Goal: Task Accomplishment & Management: Use online tool/utility

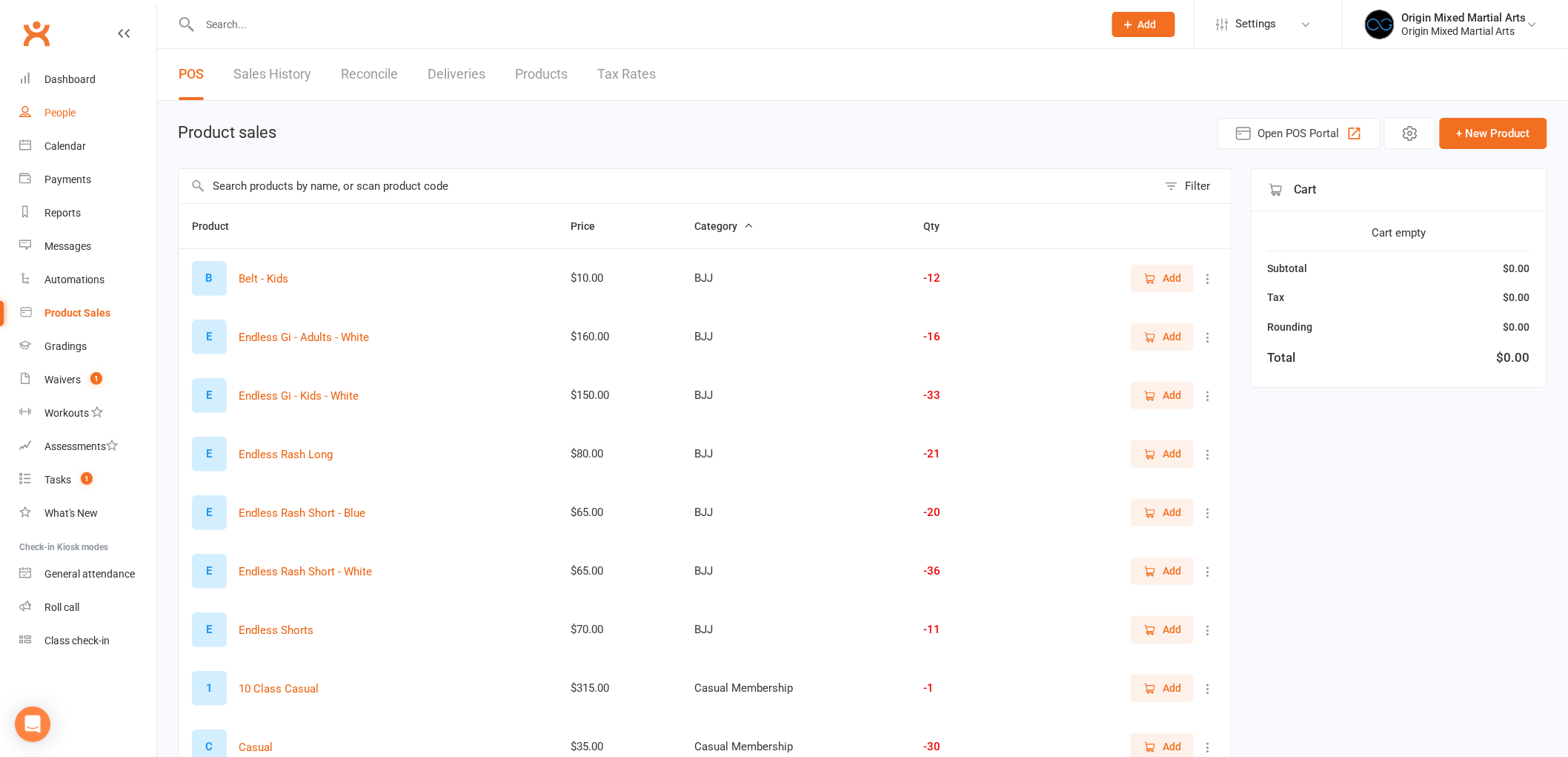
click at [56, 109] on div "People" at bounding box center [60, 112] width 31 height 12
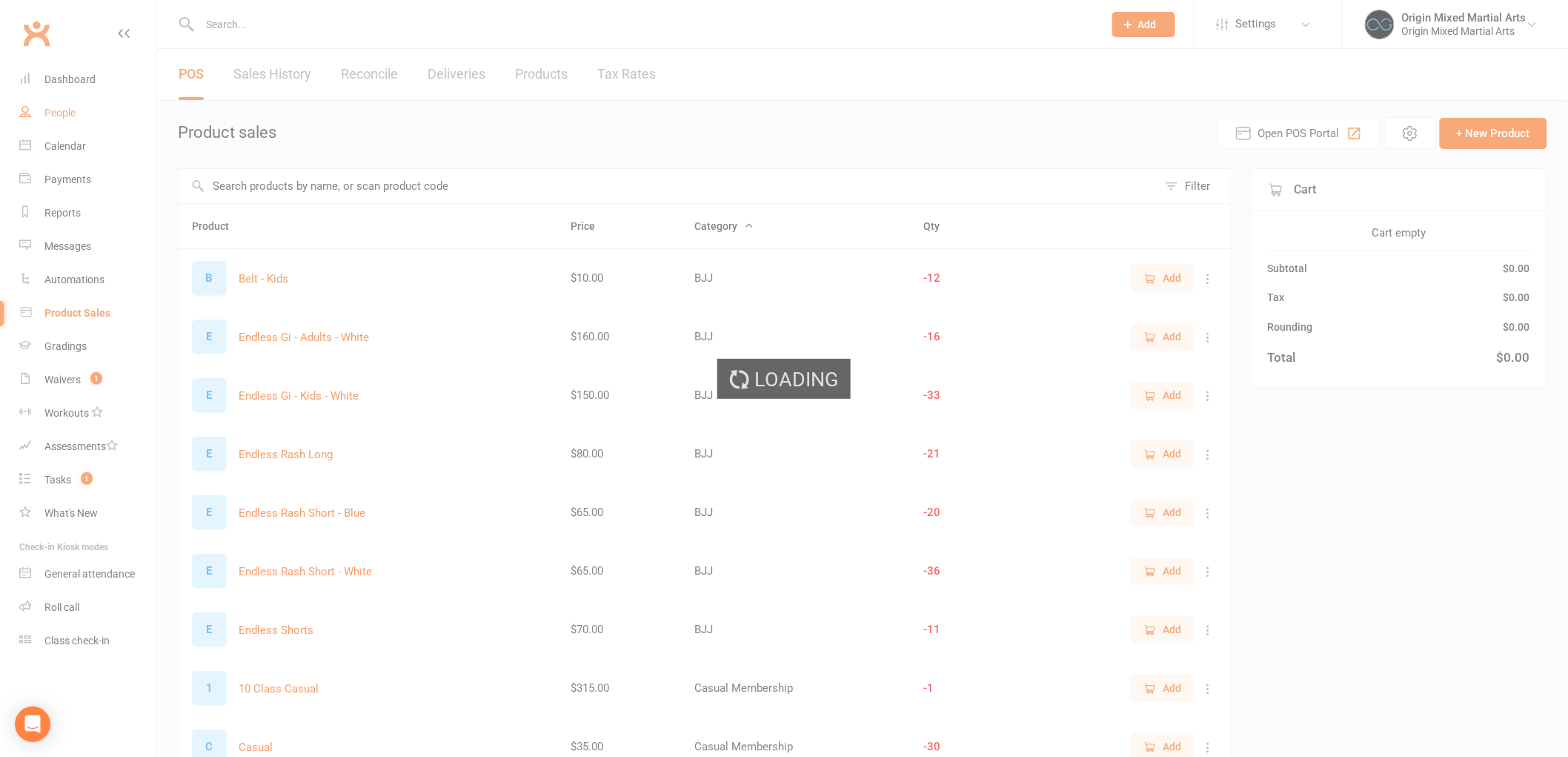
select select "100"
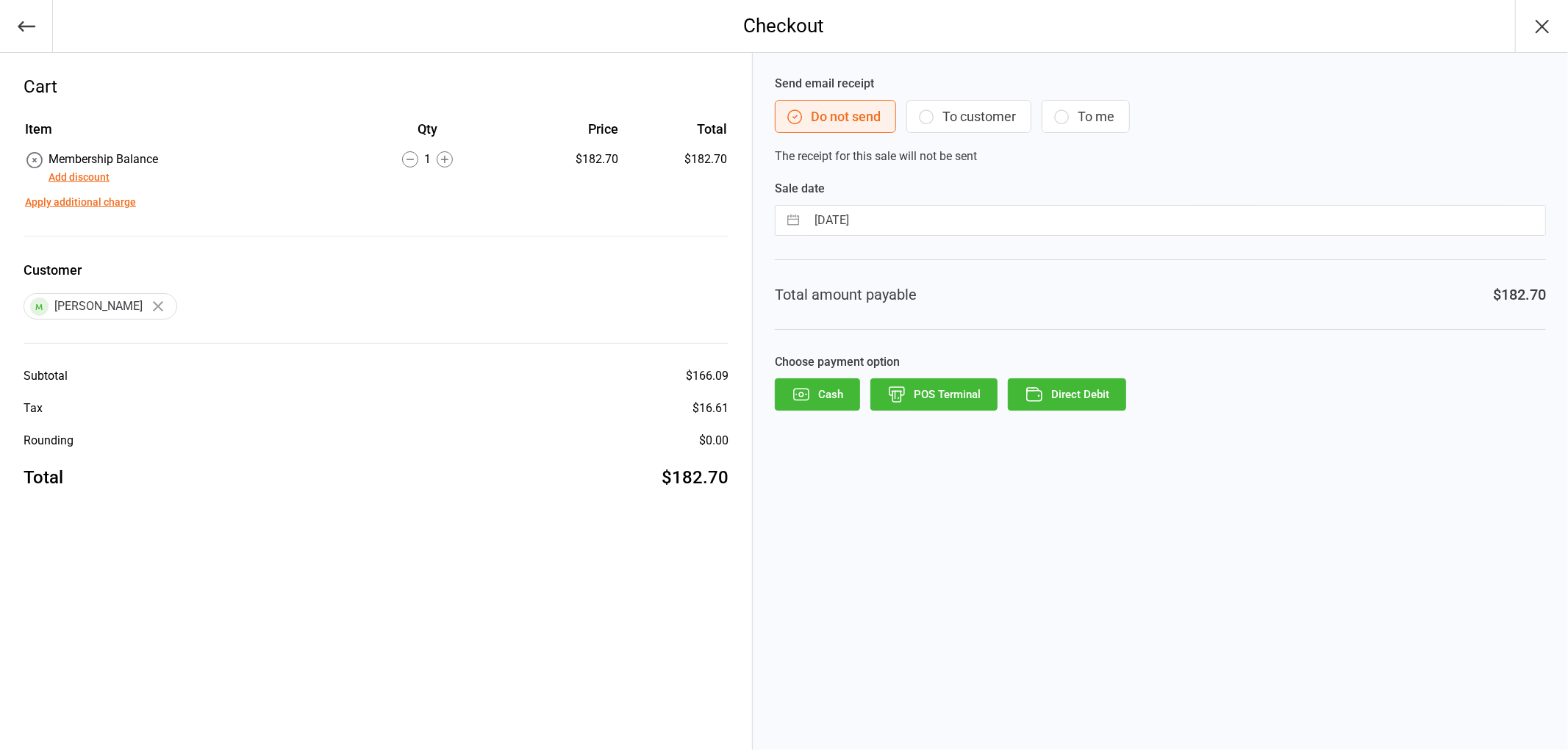
click at [940, 391] on button "POS Terminal" at bounding box center [934, 394] width 127 height 32
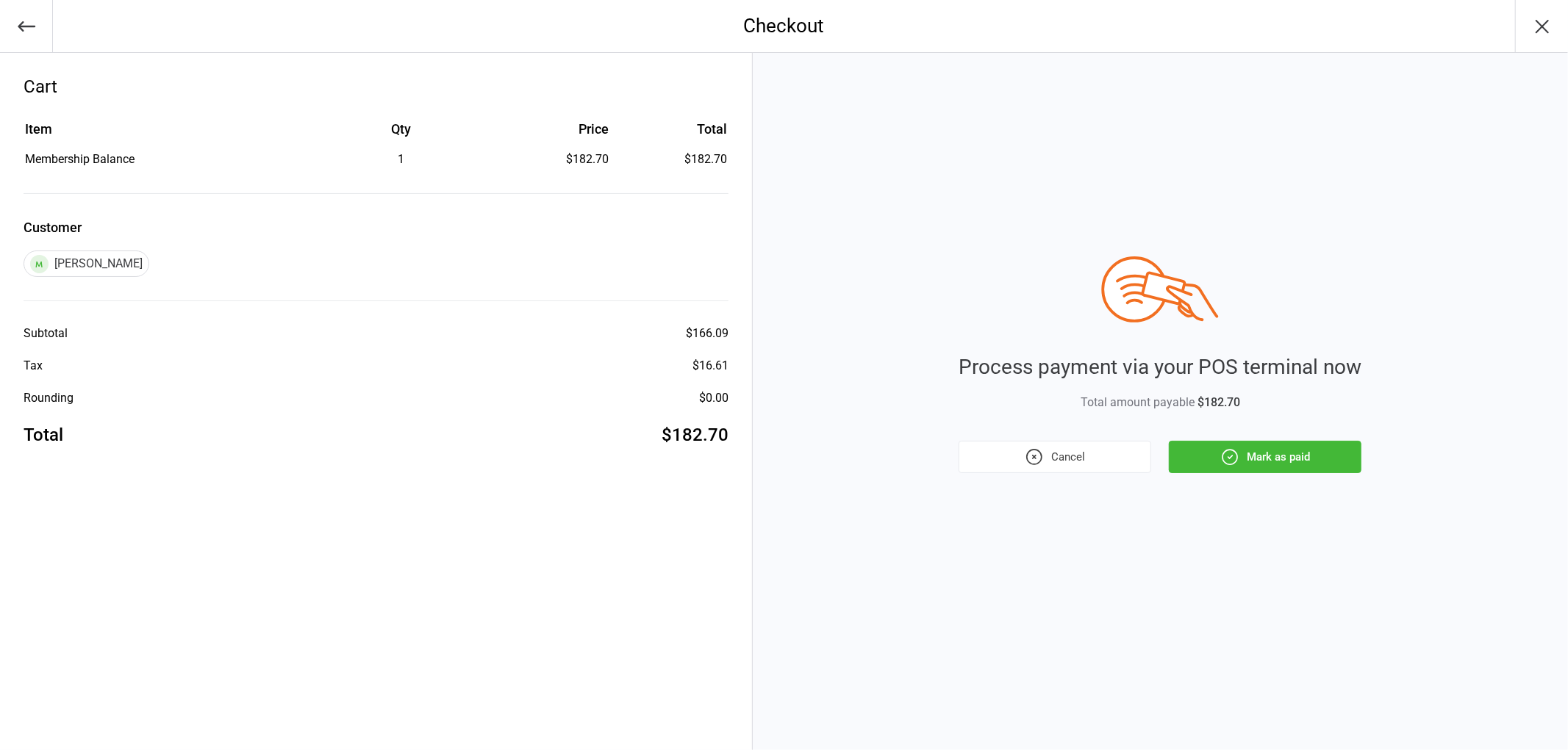
click at [1311, 441] on button "Mark as paid" at bounding box center [1265, 456] width 193 height 32
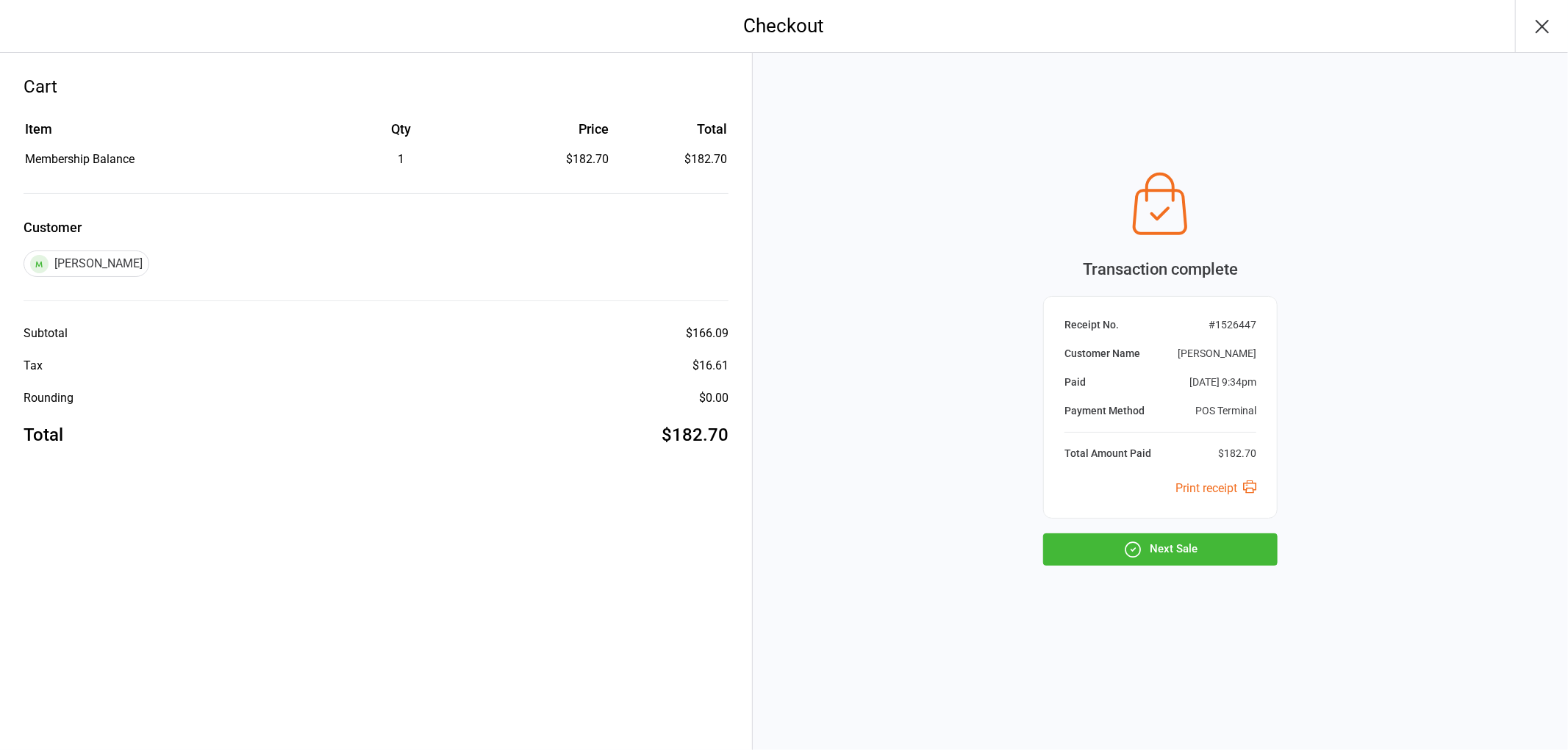
click at [1119, 546] on button "Next Sale" at bounding box center [1160, 549] width 235 height 32
